Goal: Task Accomplishment & Management: Use online tool/utility

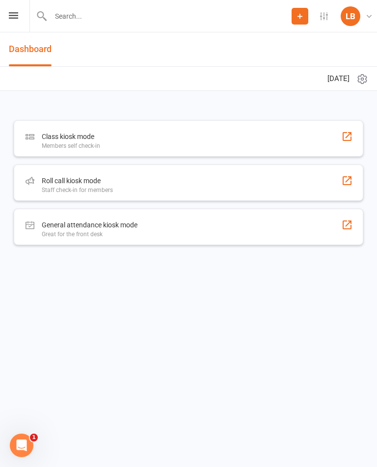
click at [89, 188] on div "Staff check-in for members" at bounding box center [77, 190] width 71 height 7
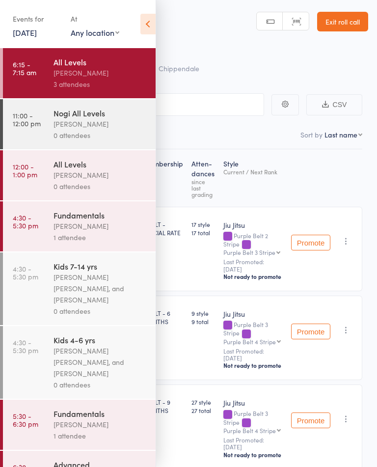
click at [151, 34] on icon at bounding box center [147, 24] width 15 height 21
click at [154, 21] on icon at bounding box center [147, 24] width 15 height 21
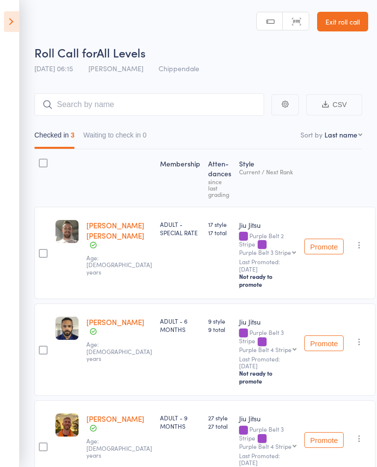
click at [4, 30] on icon at bounding box center [11, 21] width 15 height 21
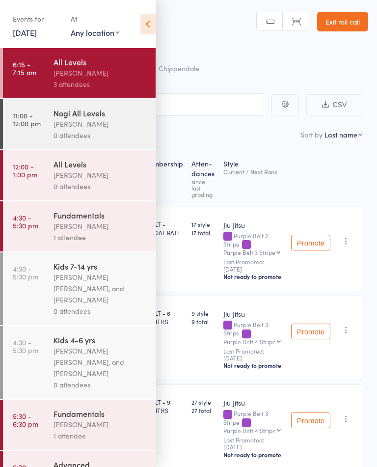
click at [94, 71] on div "[PERSON_NAME]" at bounding box center [101, 72] width 94 height 11
click at [90, 117] on div "Nogi All Levels" at bounding box center [101, 112] width 94 height 11
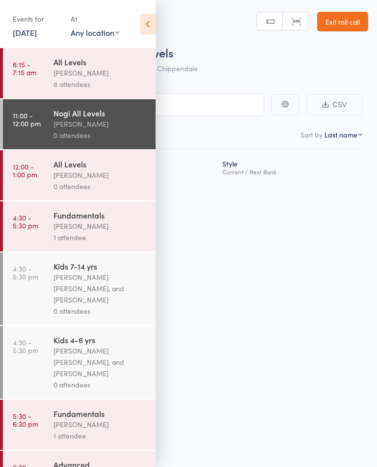
click at [96, 78] on div "[PERSON_NAME]" at bounding box center [101, 72] width 94 height 11
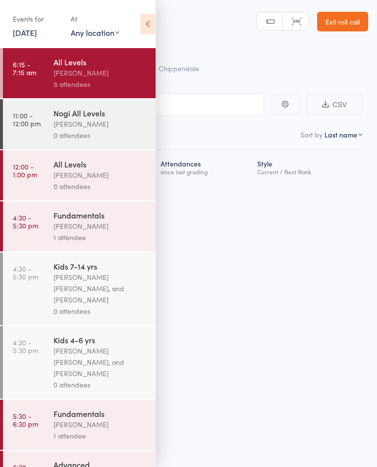
click at [123, 80] on div "8 attendees" at bounding box center [101, 84] width 94 height 11
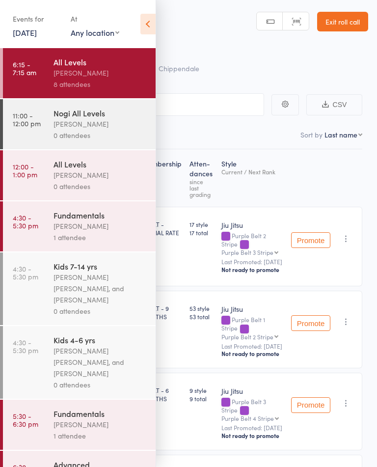
click at [153, 28] on icon at bounding box center [147, 24] width 15 height 21
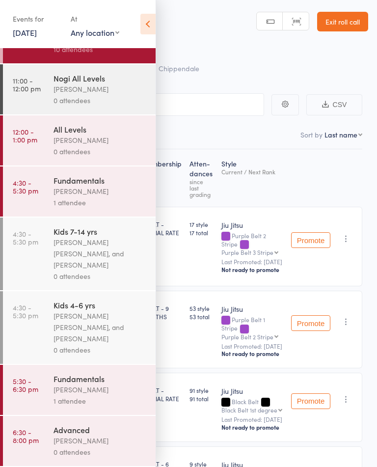
scroll to position [43, 0]
click at [154, 19] on icon at bounding box center [147, 24] width 15 height 21
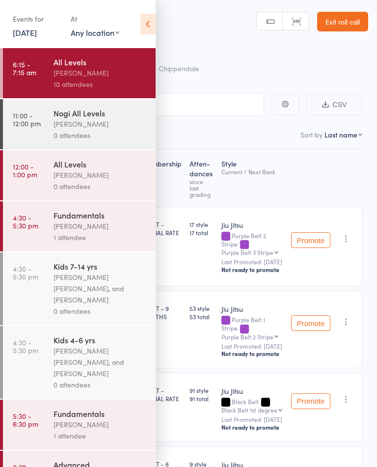
click at [148, 32] on icon at bounding box center [147, 24] width 15 height 21
click at [154, 25] on icon at bounding box center [147, 24] width 15 height 21
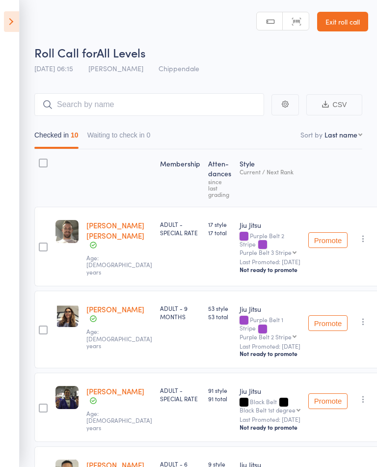
click at [18, 30] on icon at bounding box center [11, 21] width 15 height 21
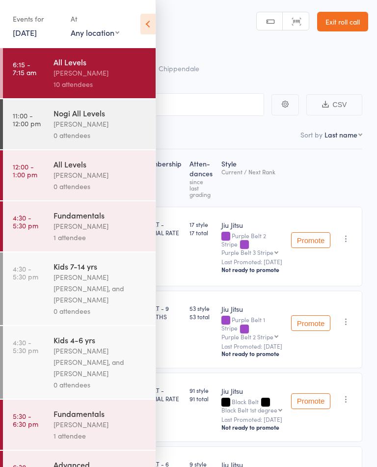
click at [56, 134] on div "0 attendees" at bounding box center [101, 135] width 94 height 11
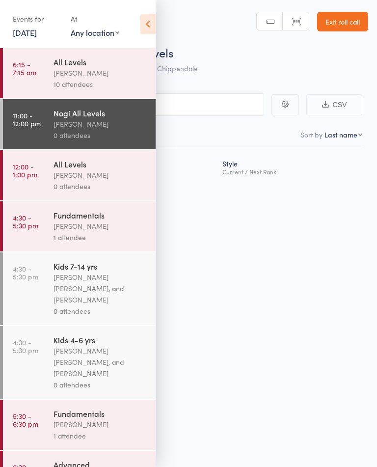
click at [65, 80] on div "10 attendees" at bounding box center [101, 84] width 94 height 11
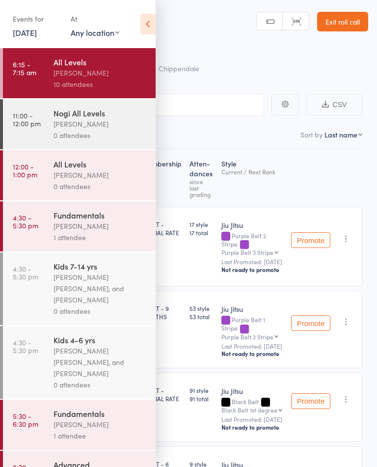
click at [140, 28] on icon at bounding box center [147, 24] width 15 height 21
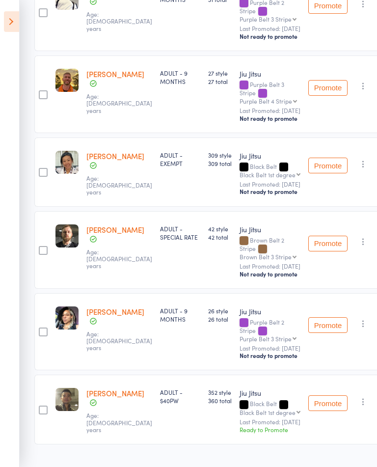
scroll to position [575, 0]
